Goal: Find contact information: Find contact information

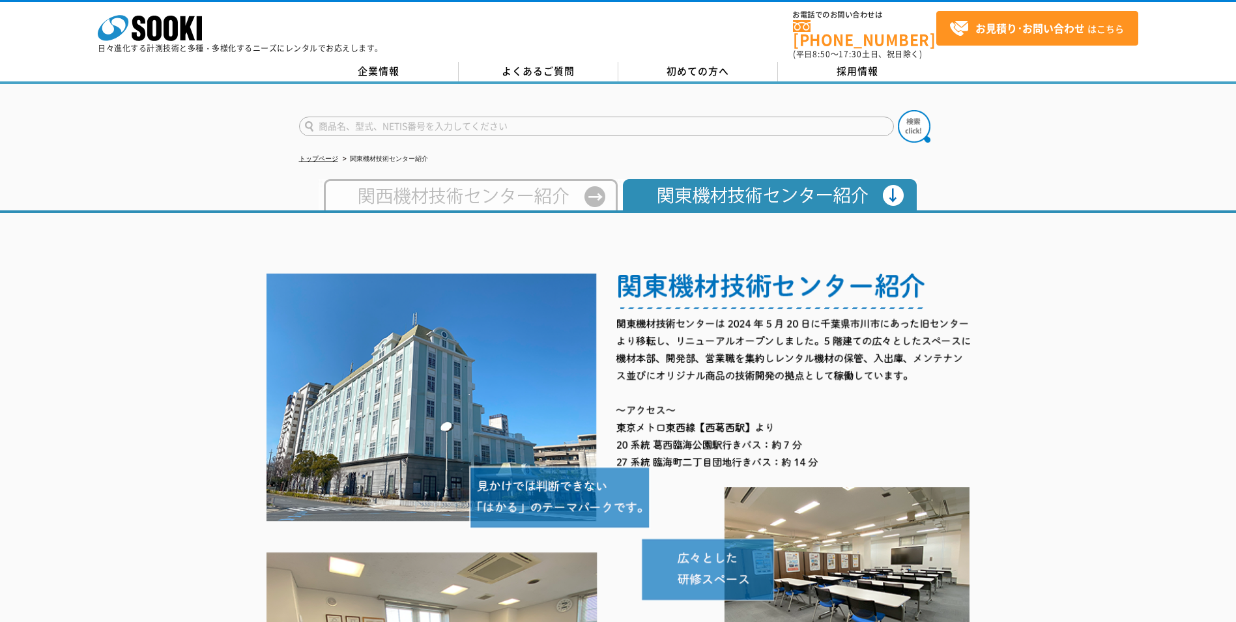
click at [528, 184] on img at bounding box center [468, 194] width 299 height 31
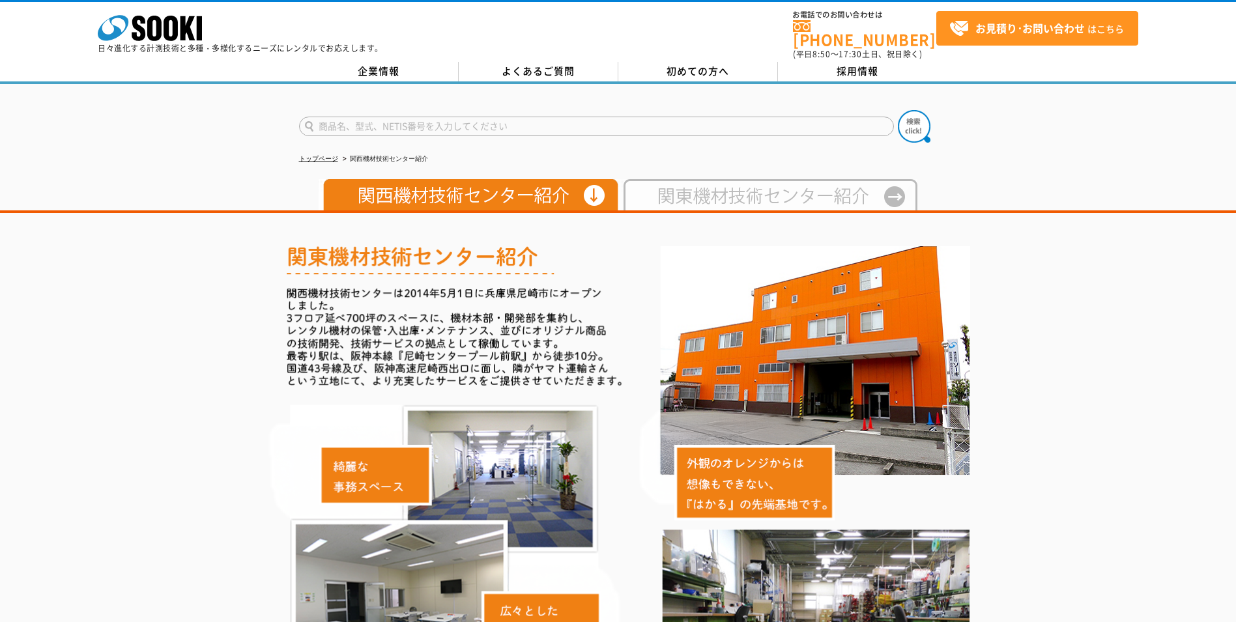
click at [693, 179] on img at bounding box center [767, 194] width 299 height 31
click at [689, 185] on img at bounding box center [767, 194] width 299 height 31
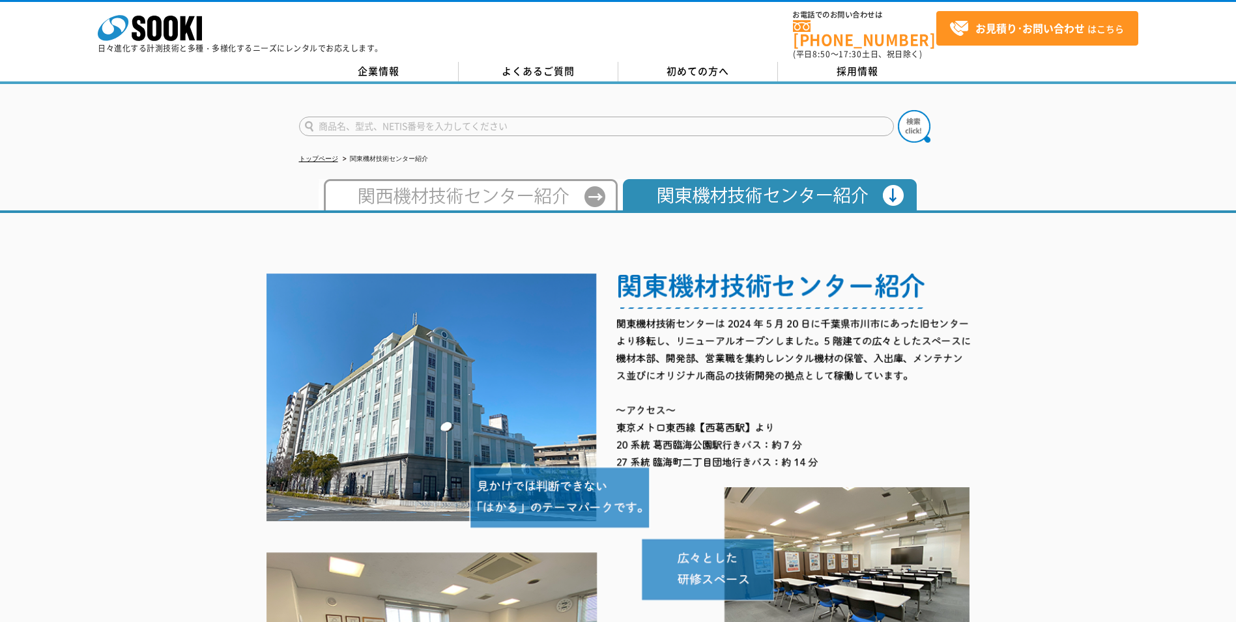
click at [373, 66] on link "企業情報" at bounding box center [379, 72] width 160 height 20
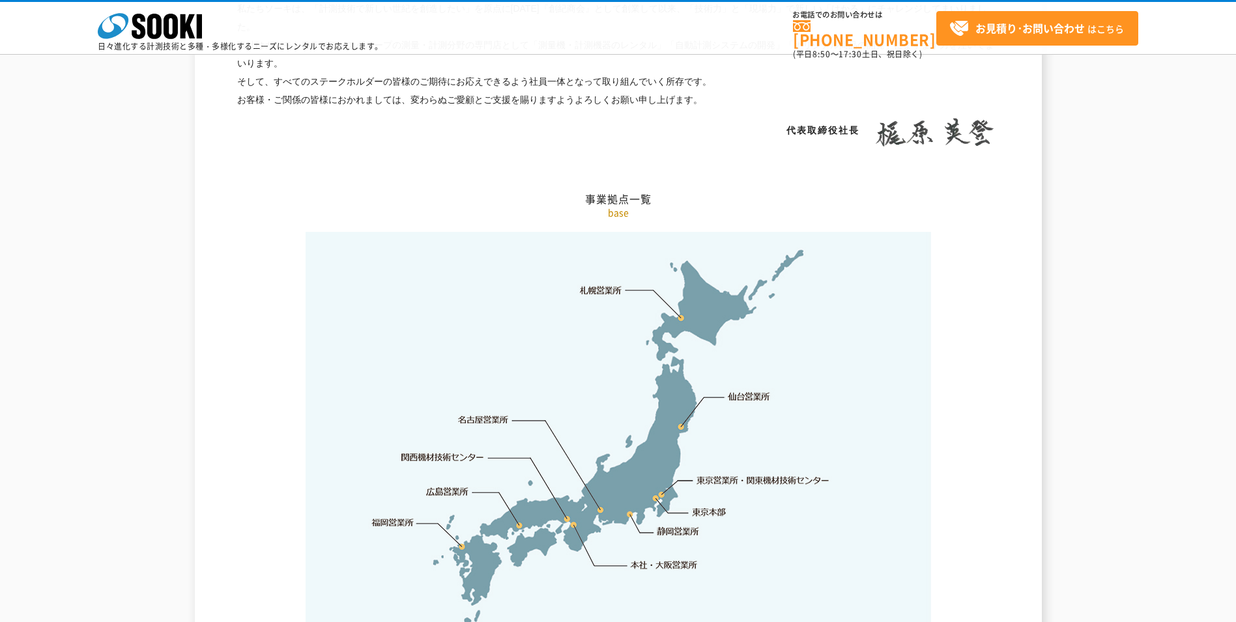
scroll to position [2671, 0]
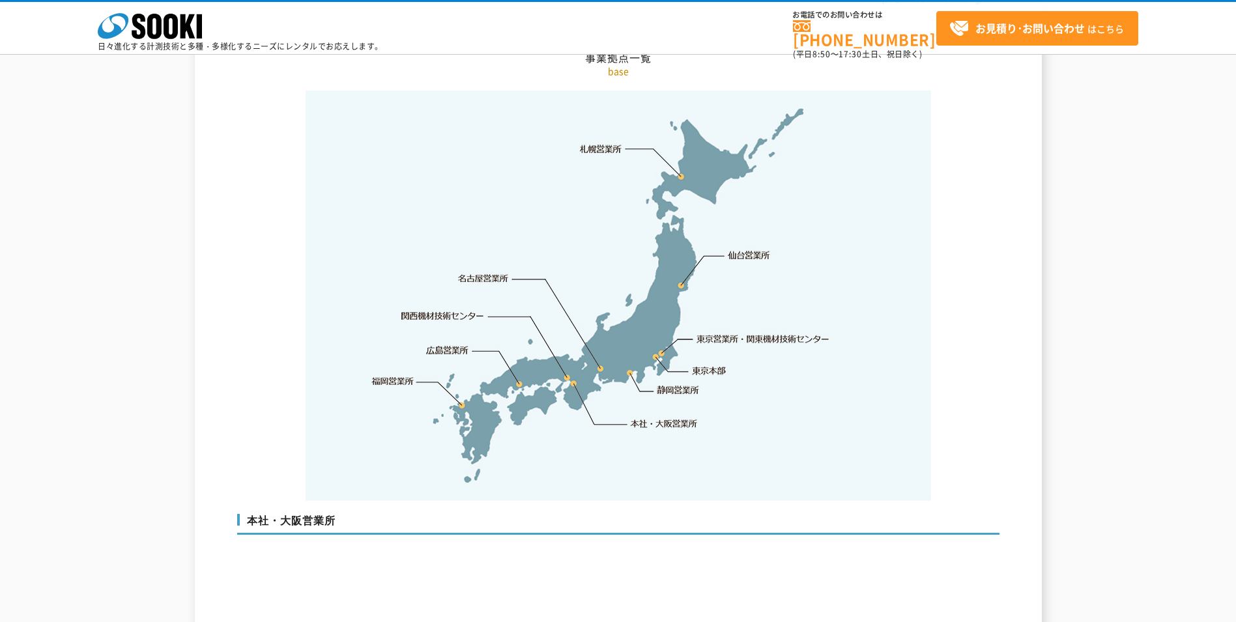
click at [722, 332] on link "東京営業所・関東機材技術センター" at bounding box center [764, 338] width 134 height 13
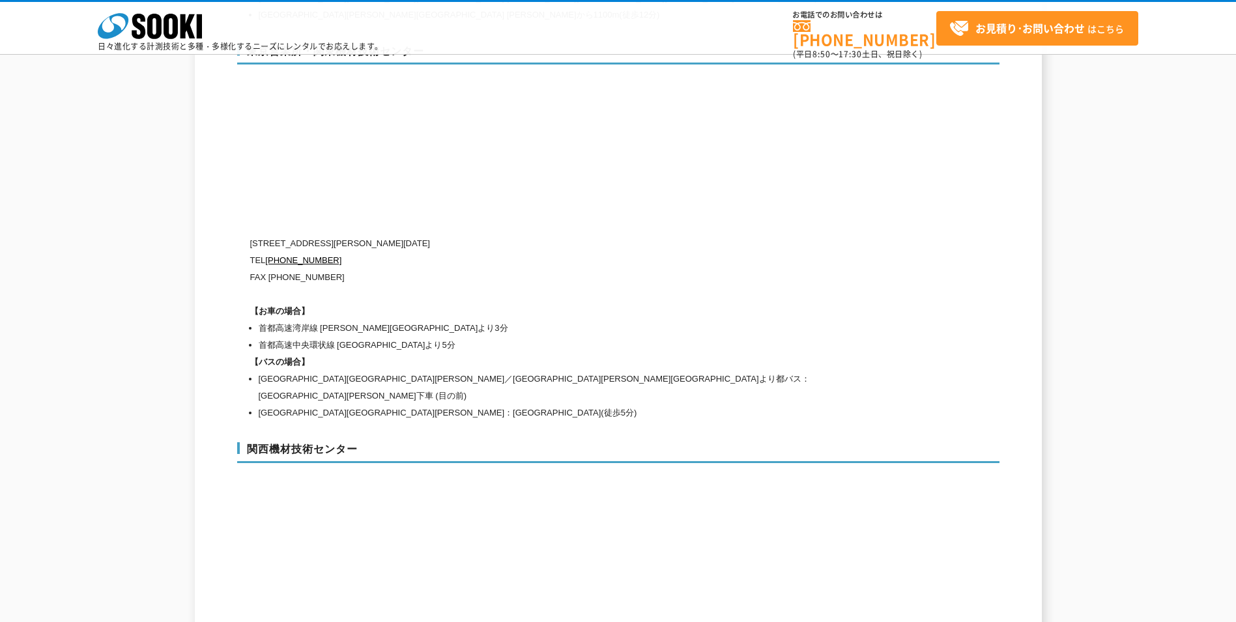
scroll to position [5504, 0]
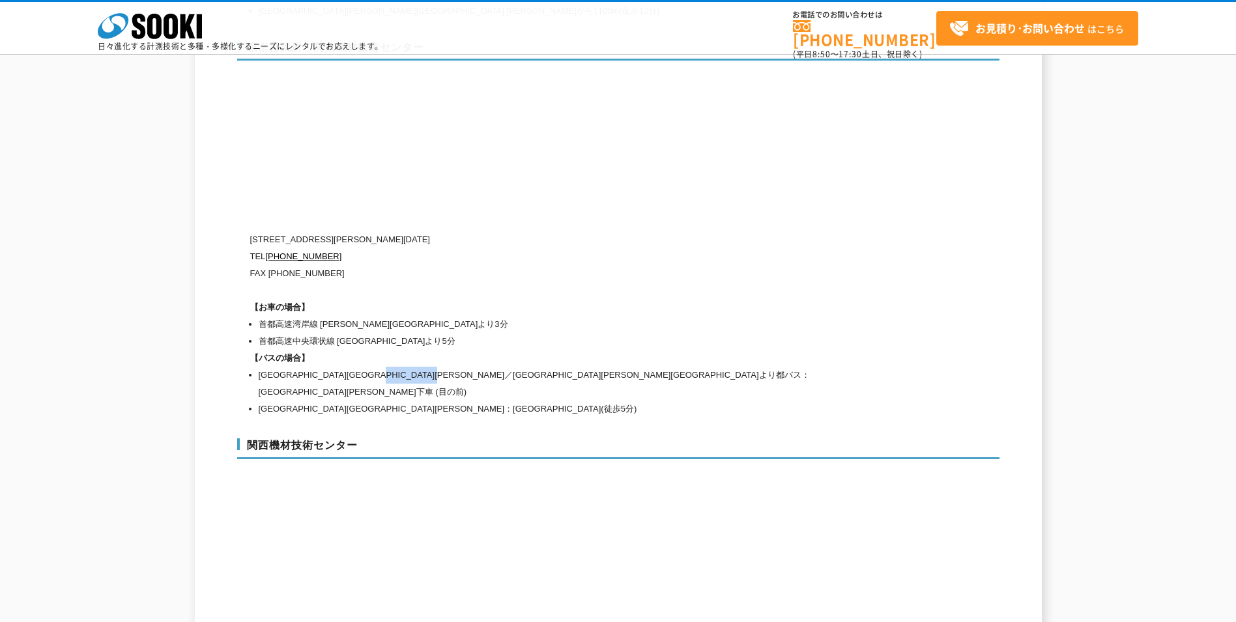
drag, startPoint x: 463, startPoint y: 348, endPoint x: 551, endPoint y: 347, distance: 88.0
click at [551, 367] on li "[GEOGRAPHIC_DATA][GEOGRAPHIC_DATA][PERSON_NAME]／[GEOGRAPHIC_DATA][PERSON_NAME][…" at bounding box center [567, 384] width 617 height 34
copy li "中央卸売市場[PERSON_NAME][GEOGRAPHIC_DATA]"
click at [502, 378] on div "東京営業所・関東機材技術センター [STREET_ADDRESS][PERSON_NAME][DATE] [PHONE_NUMBER] FAX [PHONE_…" at bounding box center [618, 226] width 762 height 399
